Goal: Transaction & Acquisition: Obtain resource

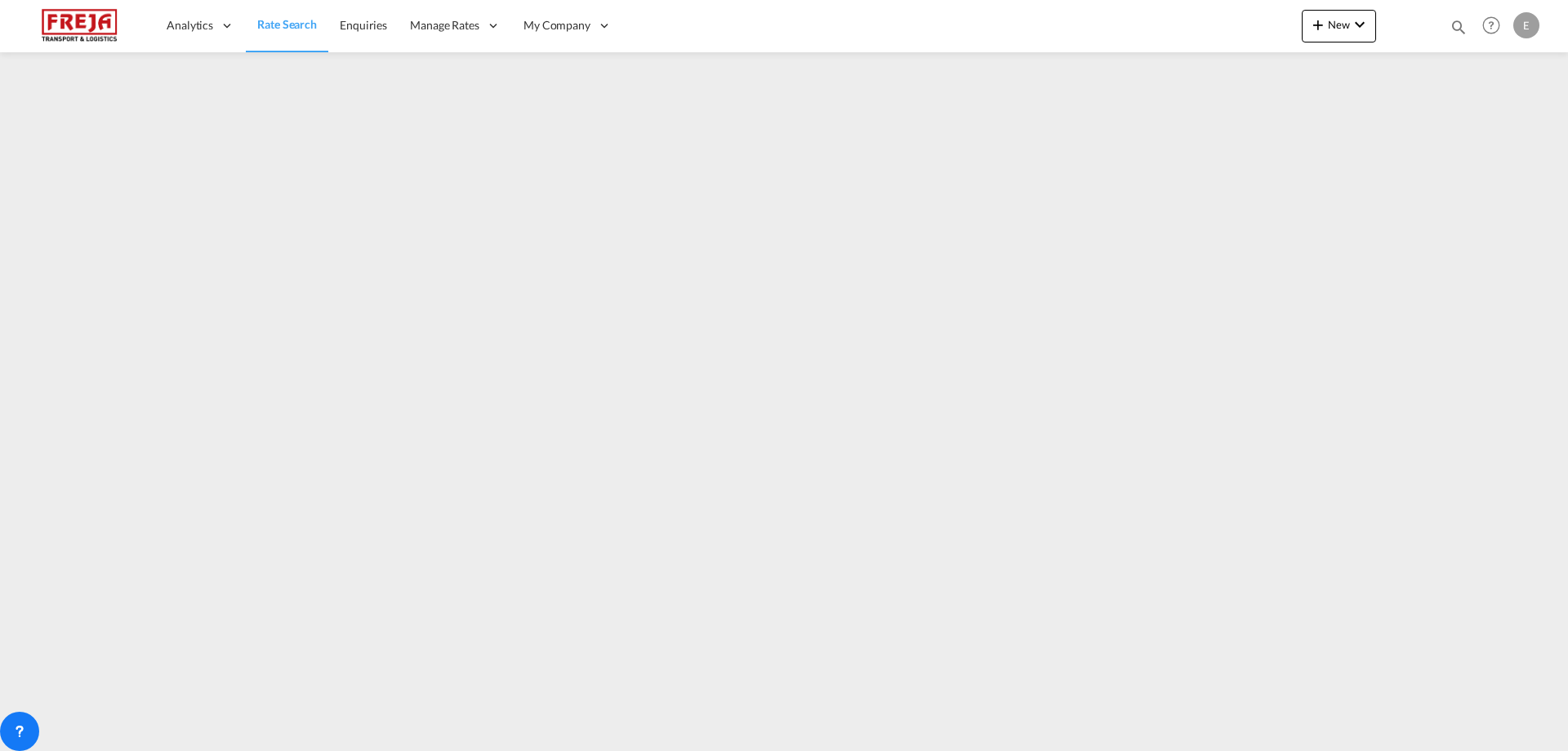
click at [275, 26] on span "Rate Search" at bounding box center [287, 23] width 59 height 14
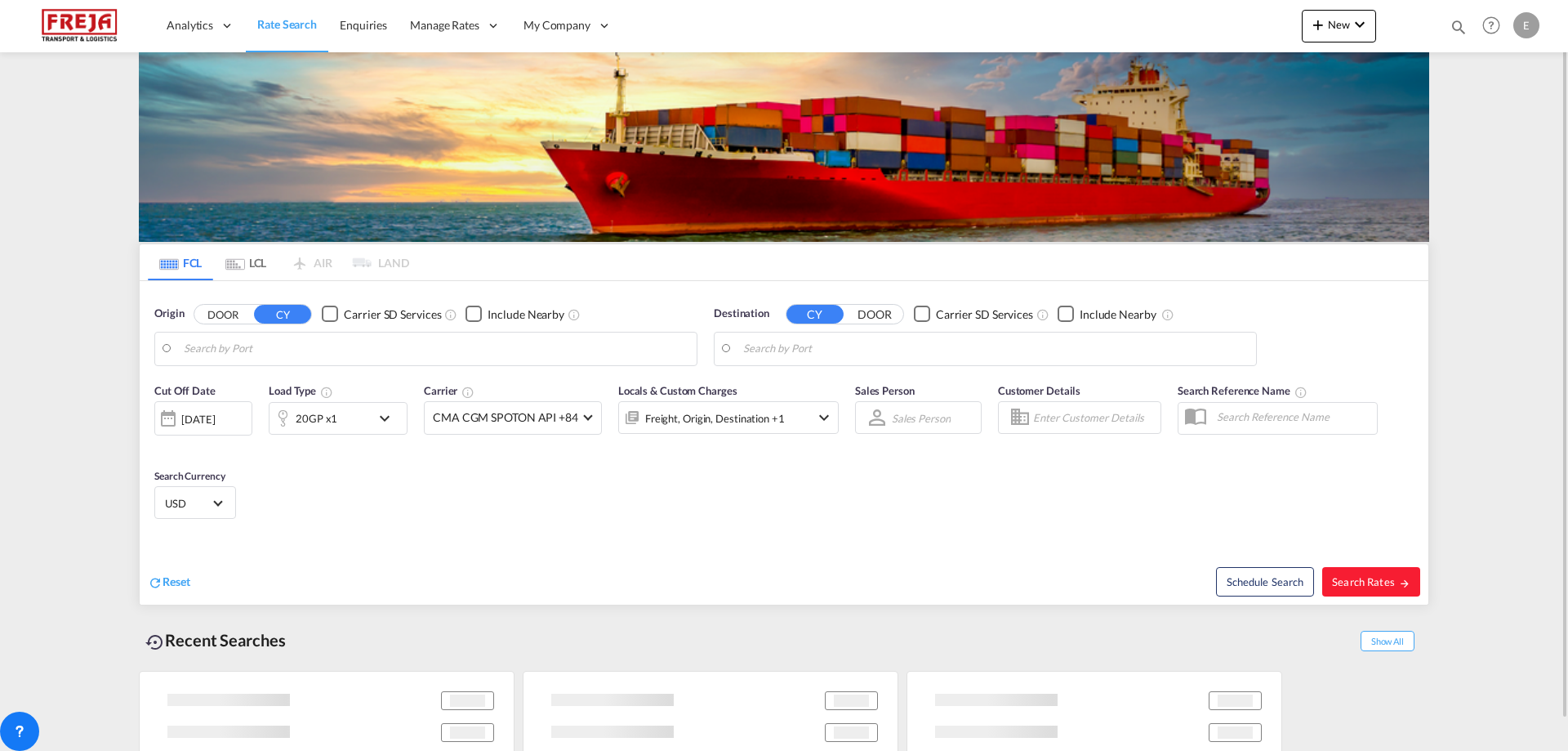
type input "Alesund ([GEOGRAPHIC_DATA]), NOAES"
type input "[GEOGRAPHIC_DATA], PHCEB"
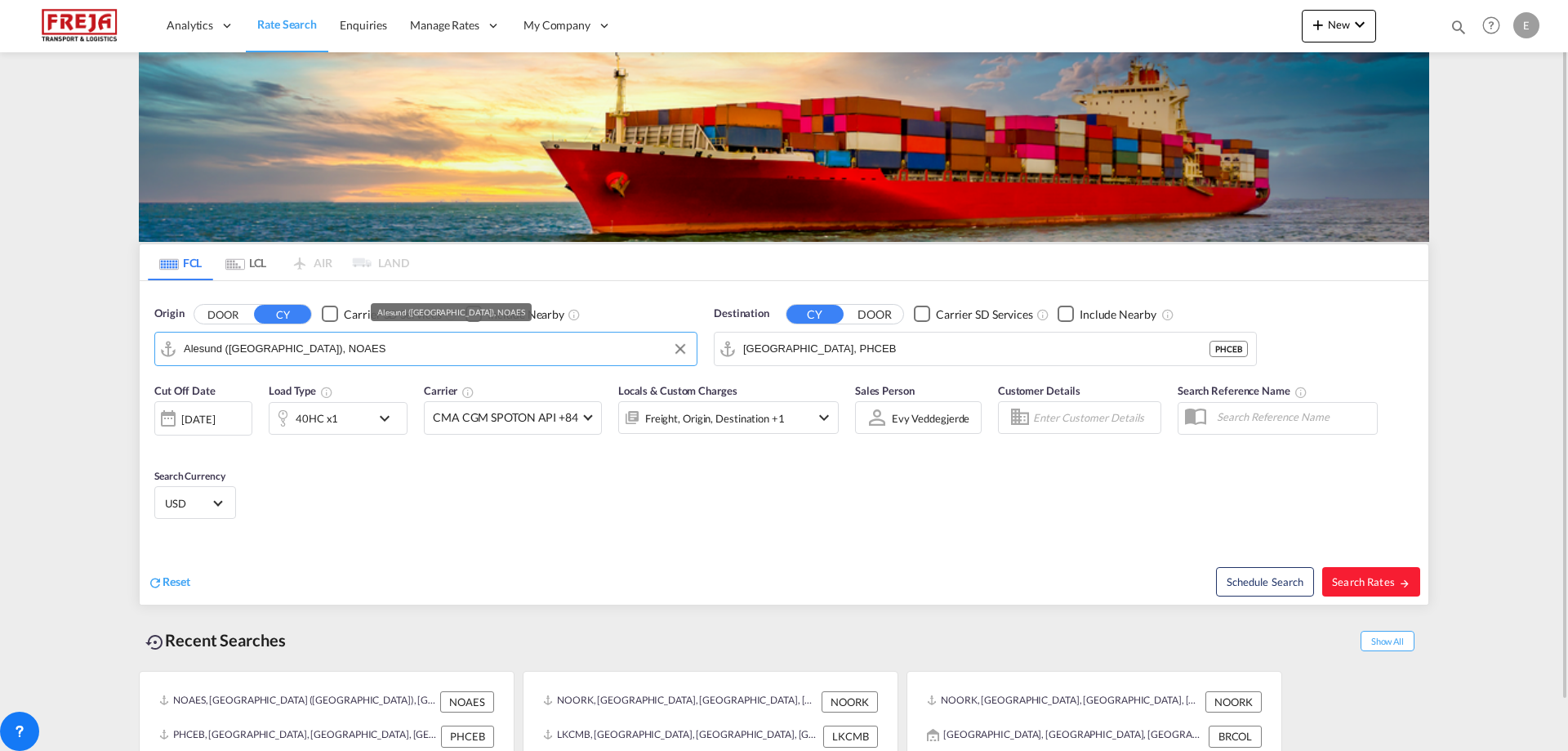
click at [489, 347] on input "Alesund ([GEOGRAPHIC_DATA]), NOAES" at bounding box center [436, 348] width 505 height 24
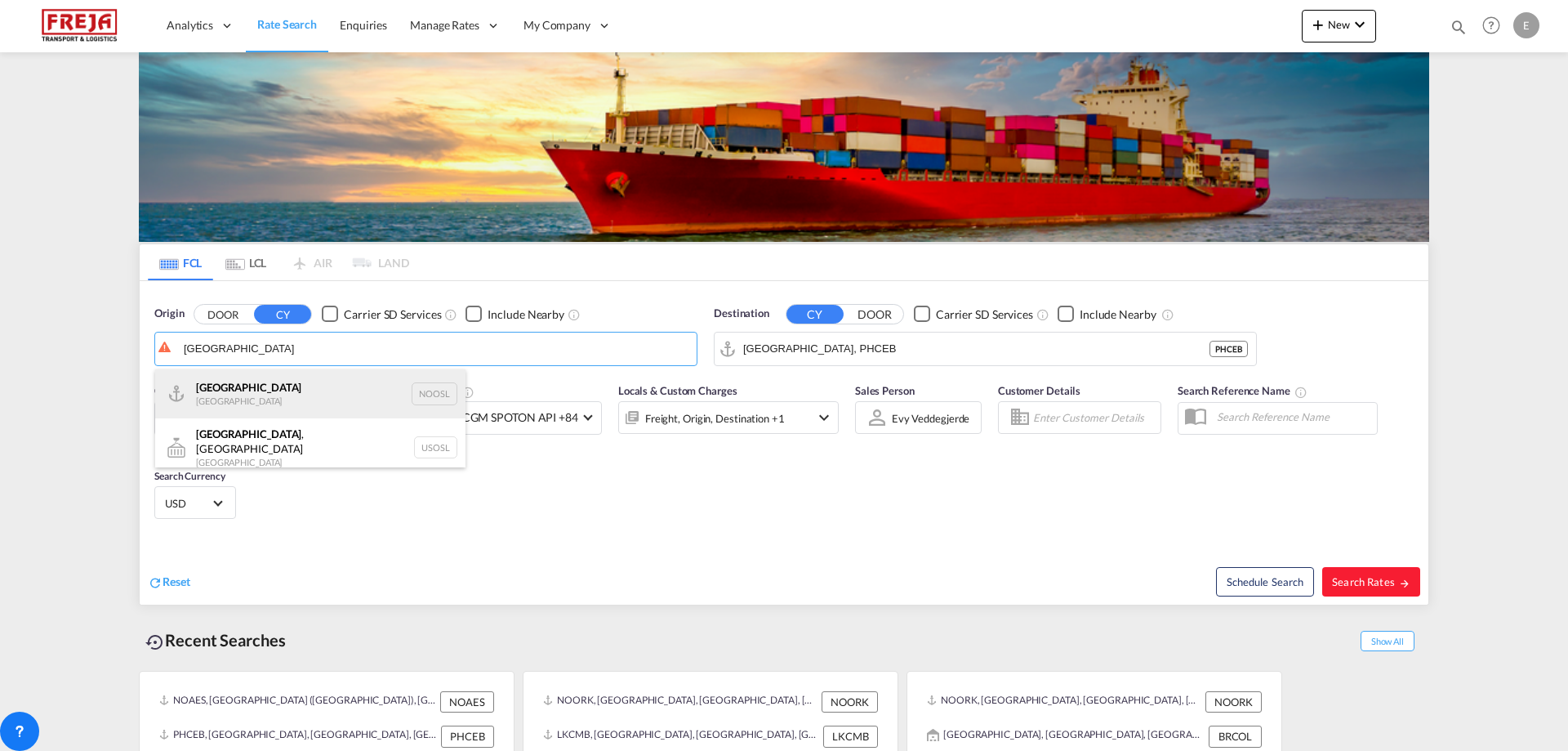
click at [309, 394] on div "[GEOGRAPHIC_DATA] [GEOGRAPHIC_DATA] NOOSL" at bounding box center [310, 394] width 310 height 49
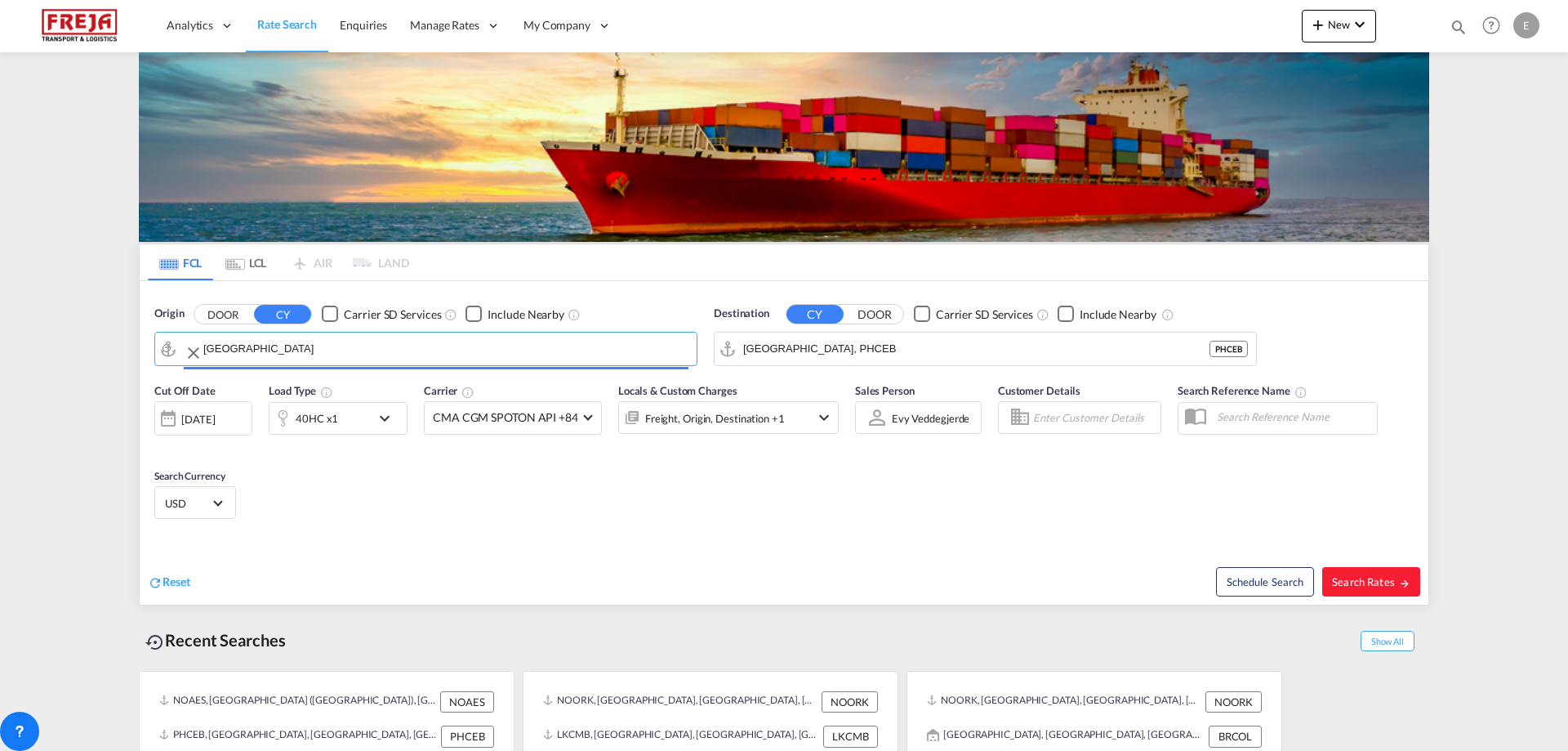
type input "[GEOGRAPHIC_DATA], NOOSL"
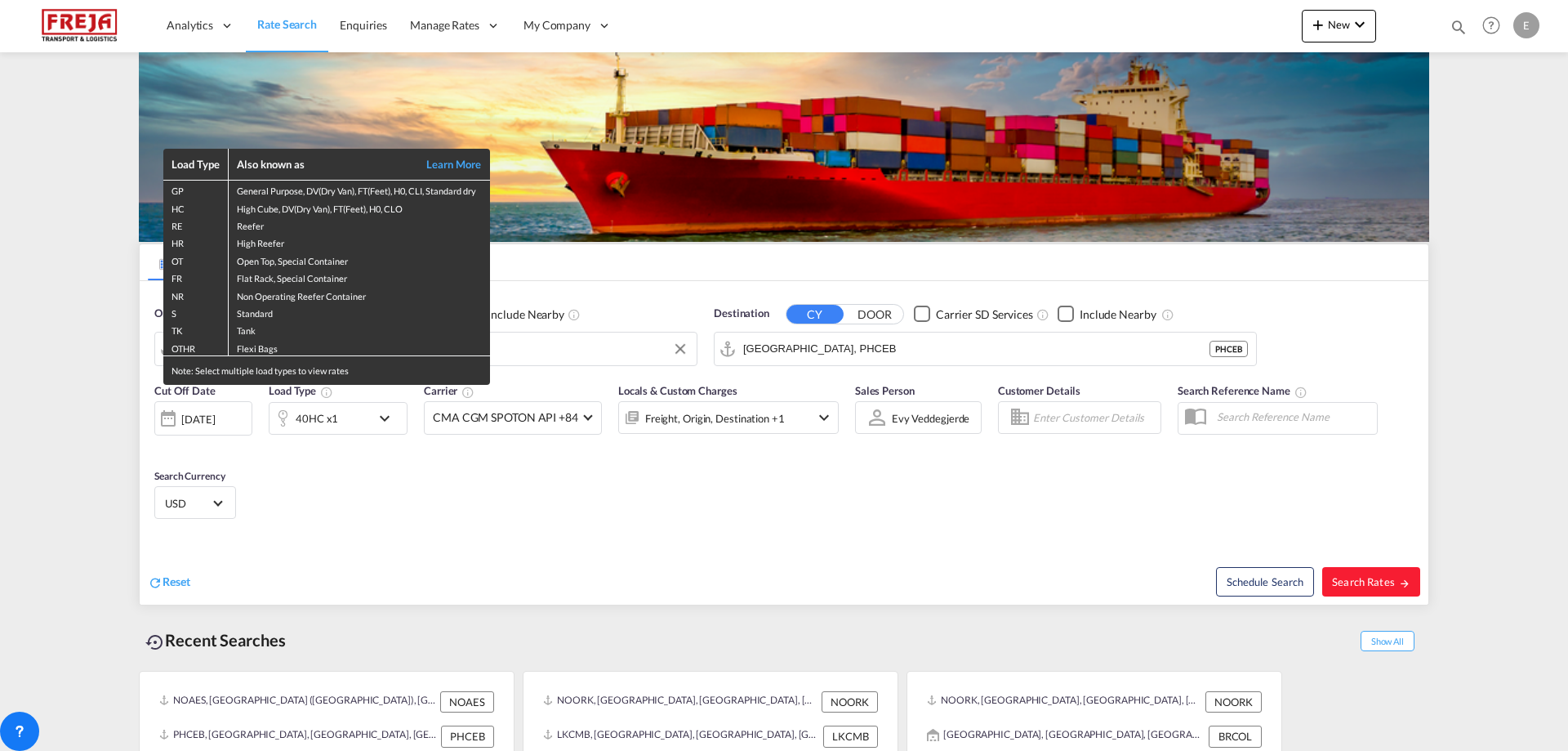
click at [853, 342] on div "Load Type Also known as Learn More GP General Purpose, DV(Dry Van), FT(Feet), H…" at bounding box center [784, 375] width 1568 height 751
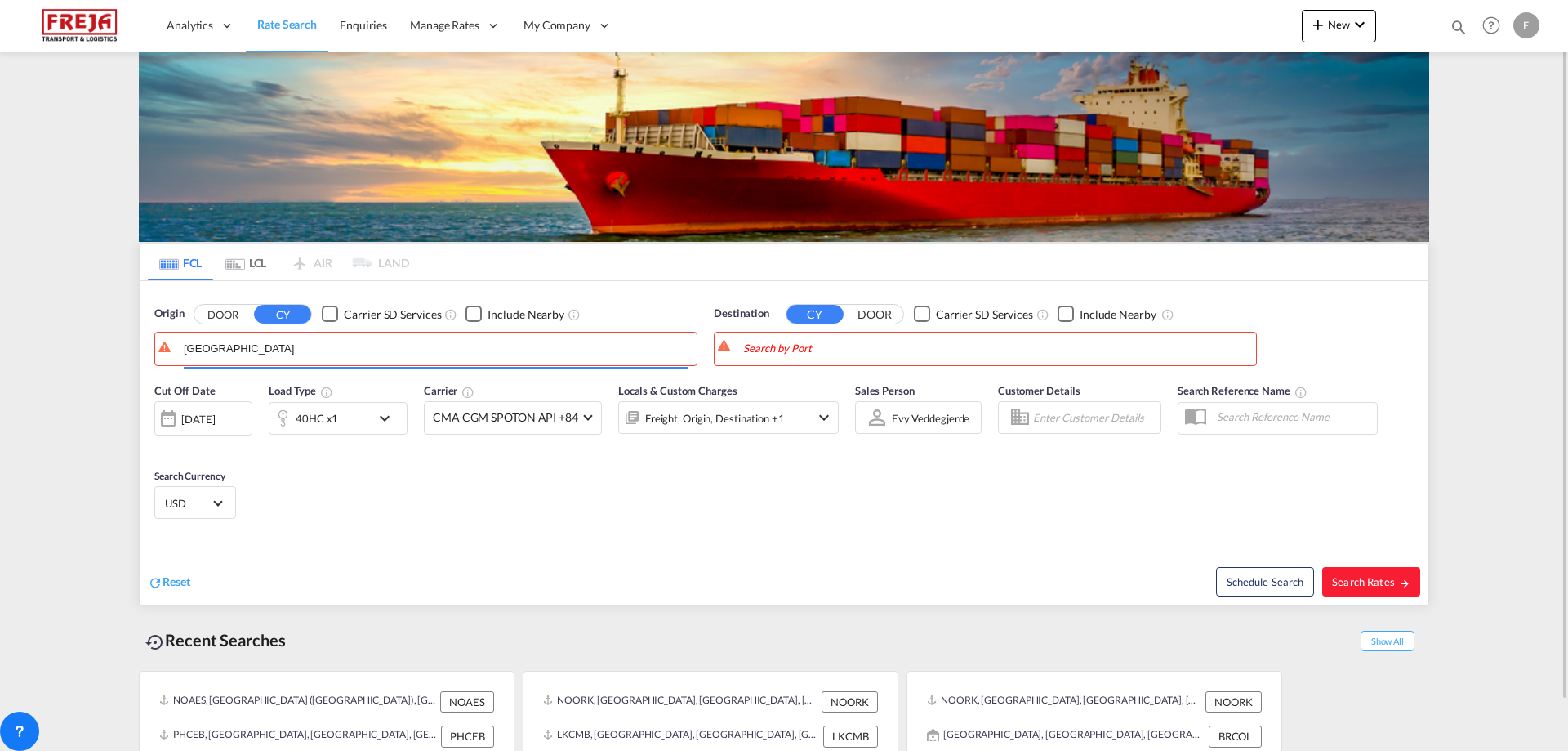
drag, startPoint x: 555, startPoint y: 353, endPoint x: 81, endPoint y: 341, distance: 474.2
drag, startPoint x: 266, startPoint y: 345, endPoint x: 64, endPoint y: 345, distance: 202.0
click at [64, 345] on body "Analytics Reports Dashboard Rate Search Enquiries Manage Rates Contract Rates" at bounding box center [784, 375] width 1568 height 751
type input "i"
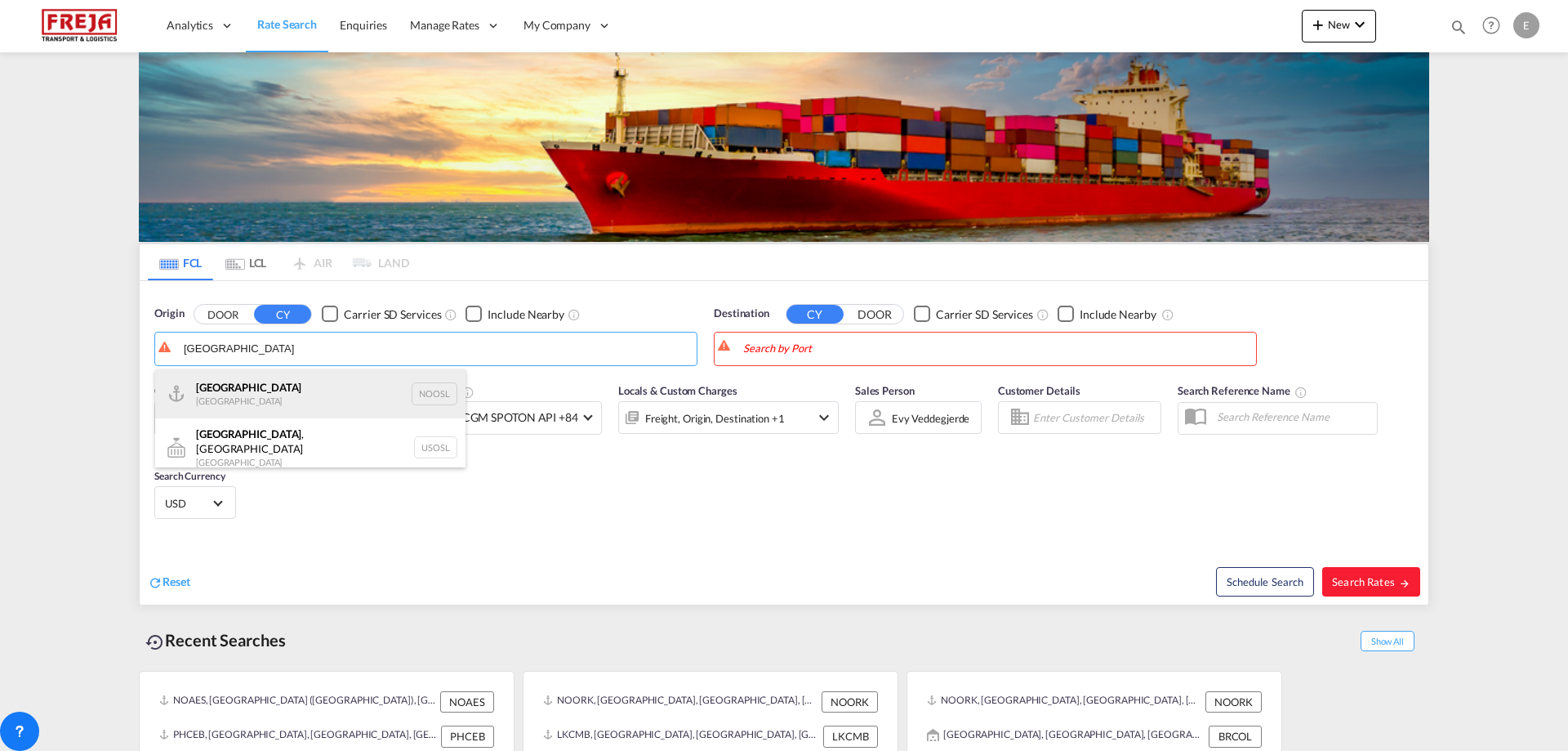
click at [199, 381] on div "[GEOGRAPHIC_DATA] [GEOGRAPHIC_DATA] NOOSL" at bounding box center [310, 394] width 310 height 49
type input "[GEOGRAPHIC_DATA], NOOSL"
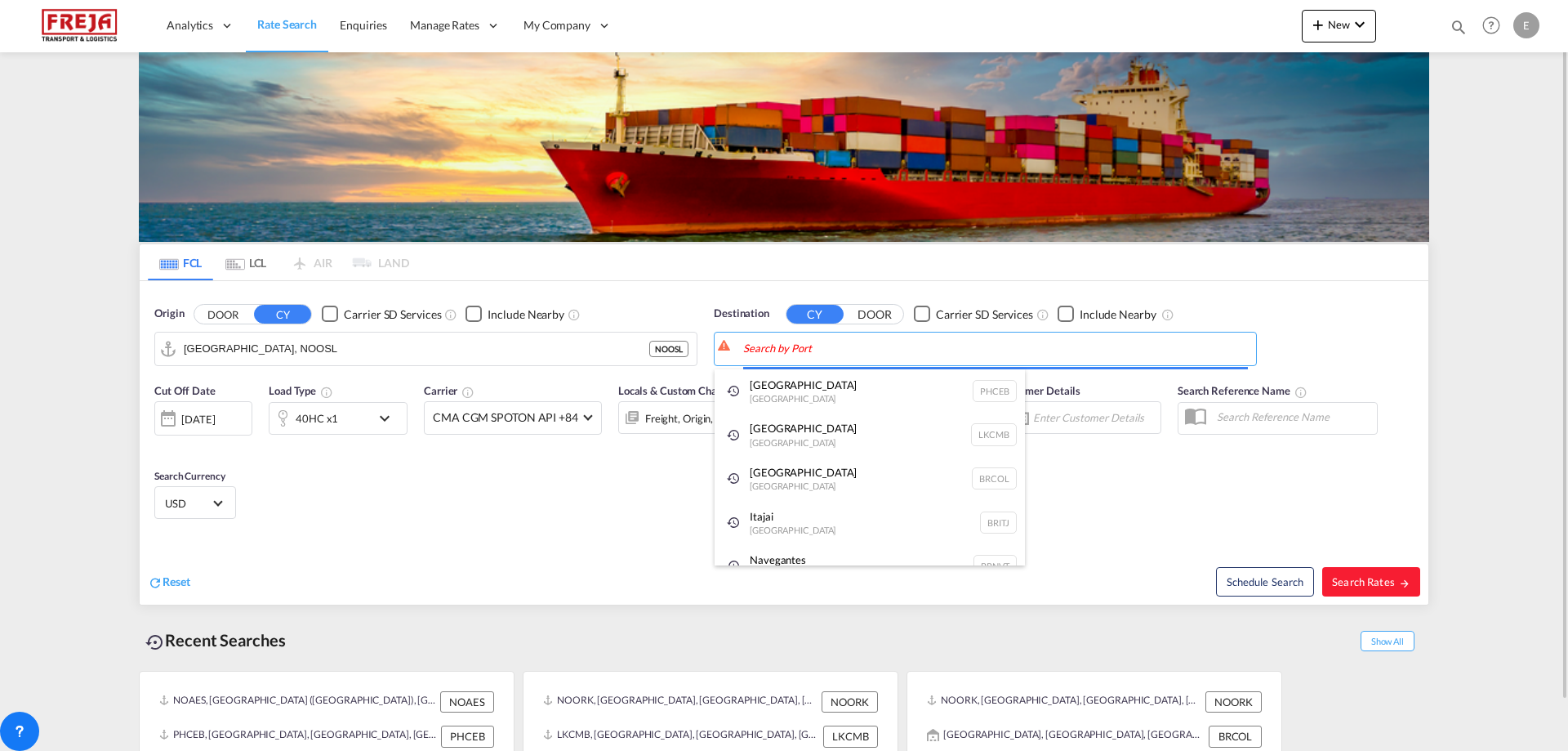
click at [868, 343] on body "Analytics Reports Dashboard Rate Search Enquiries Manage Rates Contract Rates" at bounding box center [784, 375] width 1568 height 751
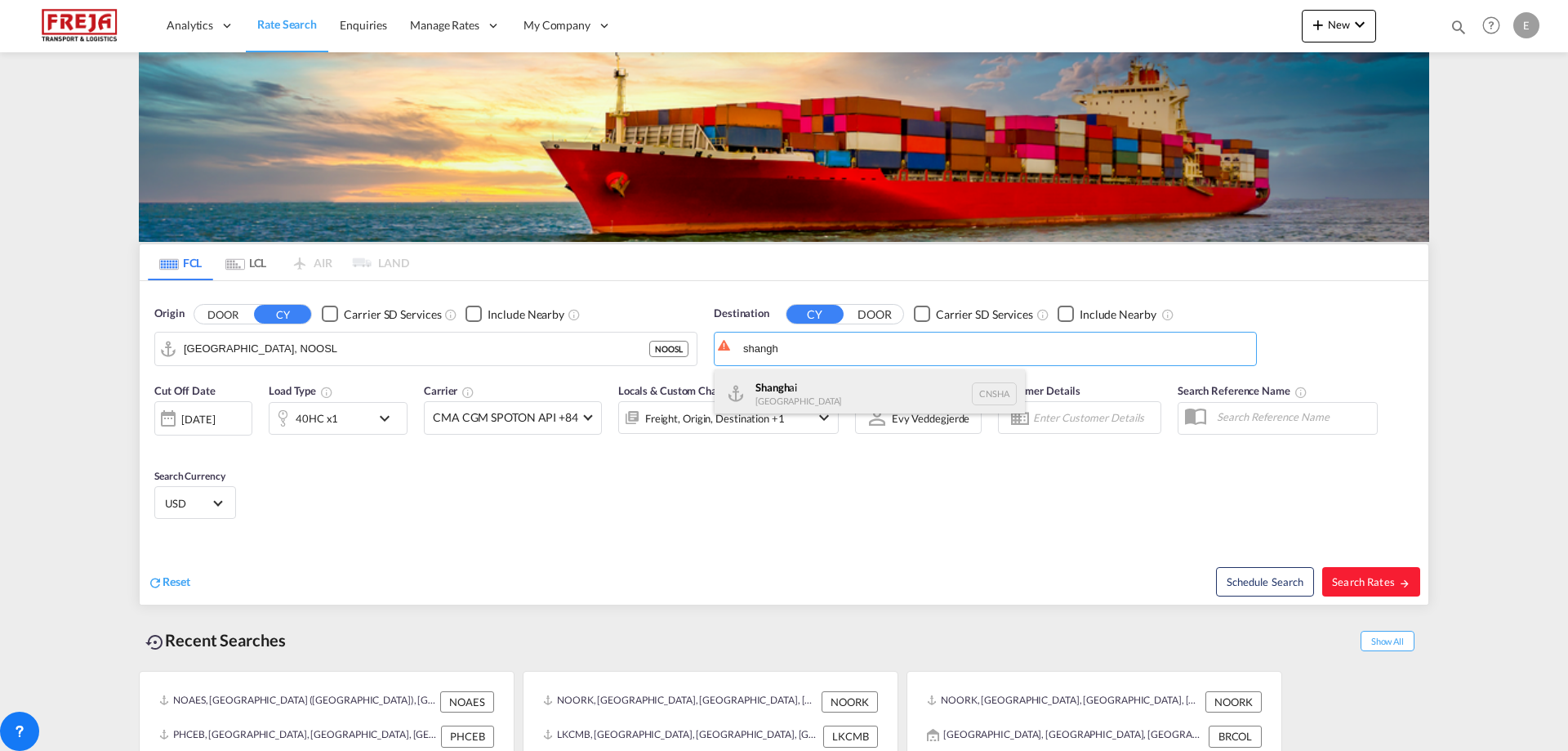
click at [807, 391] on div "Shangh ai China [GEOGRAPHIC_DATA]" at bounding box center [870, 394] width 310 height 49
type input "[GEOGRAPHIC_DATA], [GEOGRAPHIC_DATA]"
click at [1487, 165] on md-content "Analytics Reports Dashboard Rate Search Enquiries Manage Rates Contract Rates" at bounding box center [784, 375] width 1568 height 751
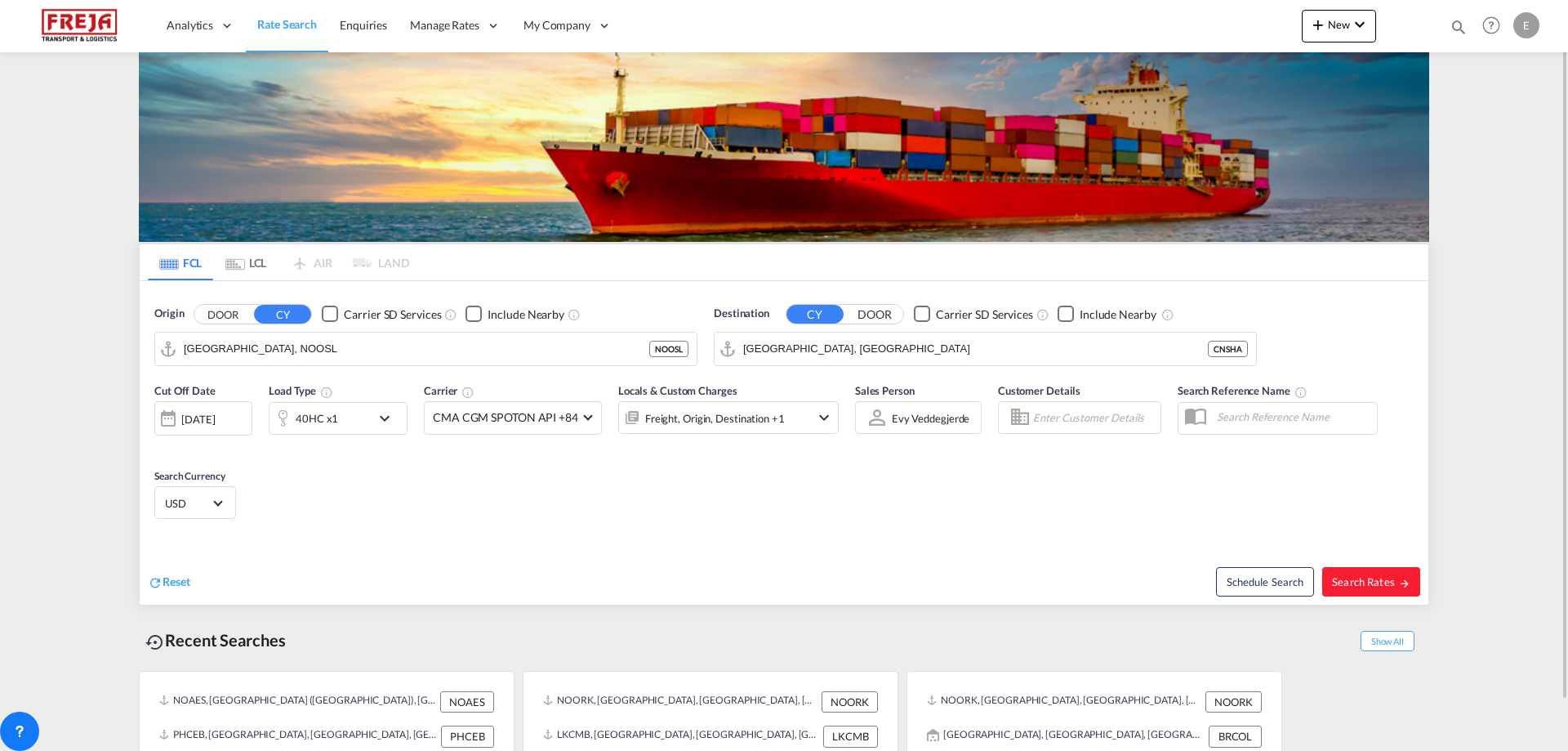
click at [388, 419] on md-icon "icon-chevron-down" at bounding box center [388, 418] width 28 height 20
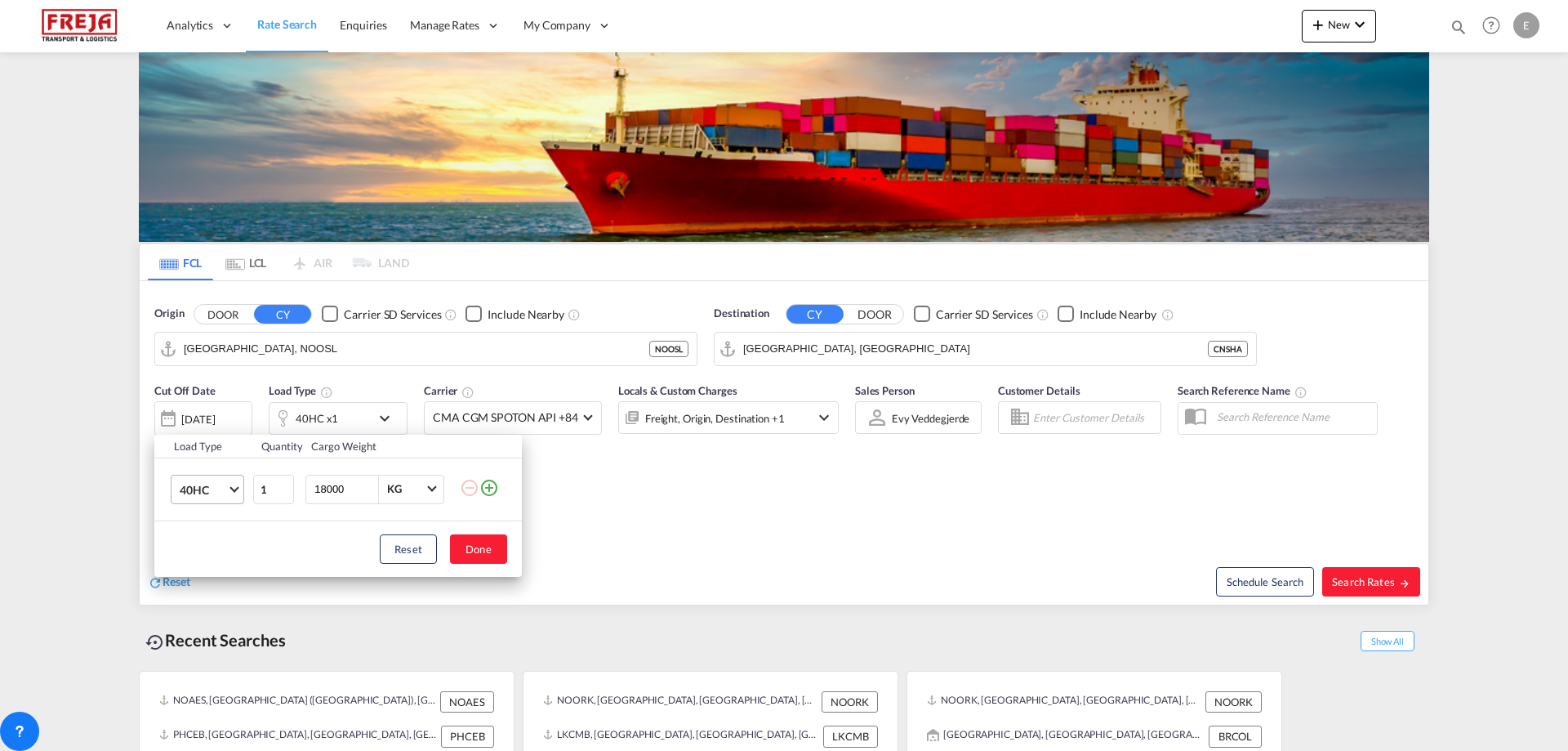
click at [240, 483] on md-select-value "40HC" at bounding box center [211, 490] width 66 height 28
click at [203, 403] on md-option "20GP" at bounding box center [222, 411] width 111 height 40
click at [479, 557] on button "Done" at bounding box center [478, 549] width 57 height 30
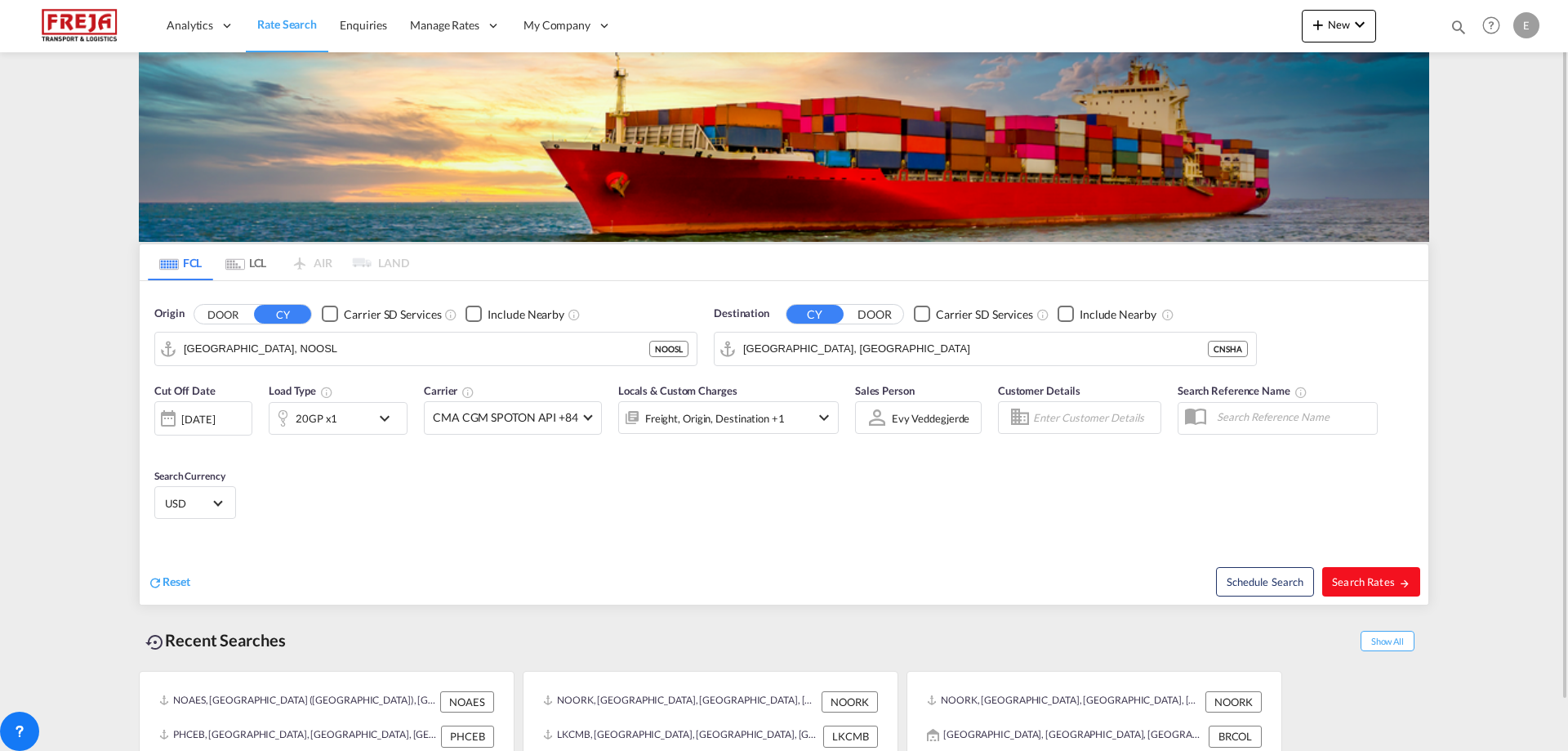
click at [1382, 580] on span "Search Rates" at bounding box center [1371, 582] width 78 height 14
type input "NOOSL to CNSHA / [DATE]"
